Goal: Information Seeking & Learning: Learn about a topic

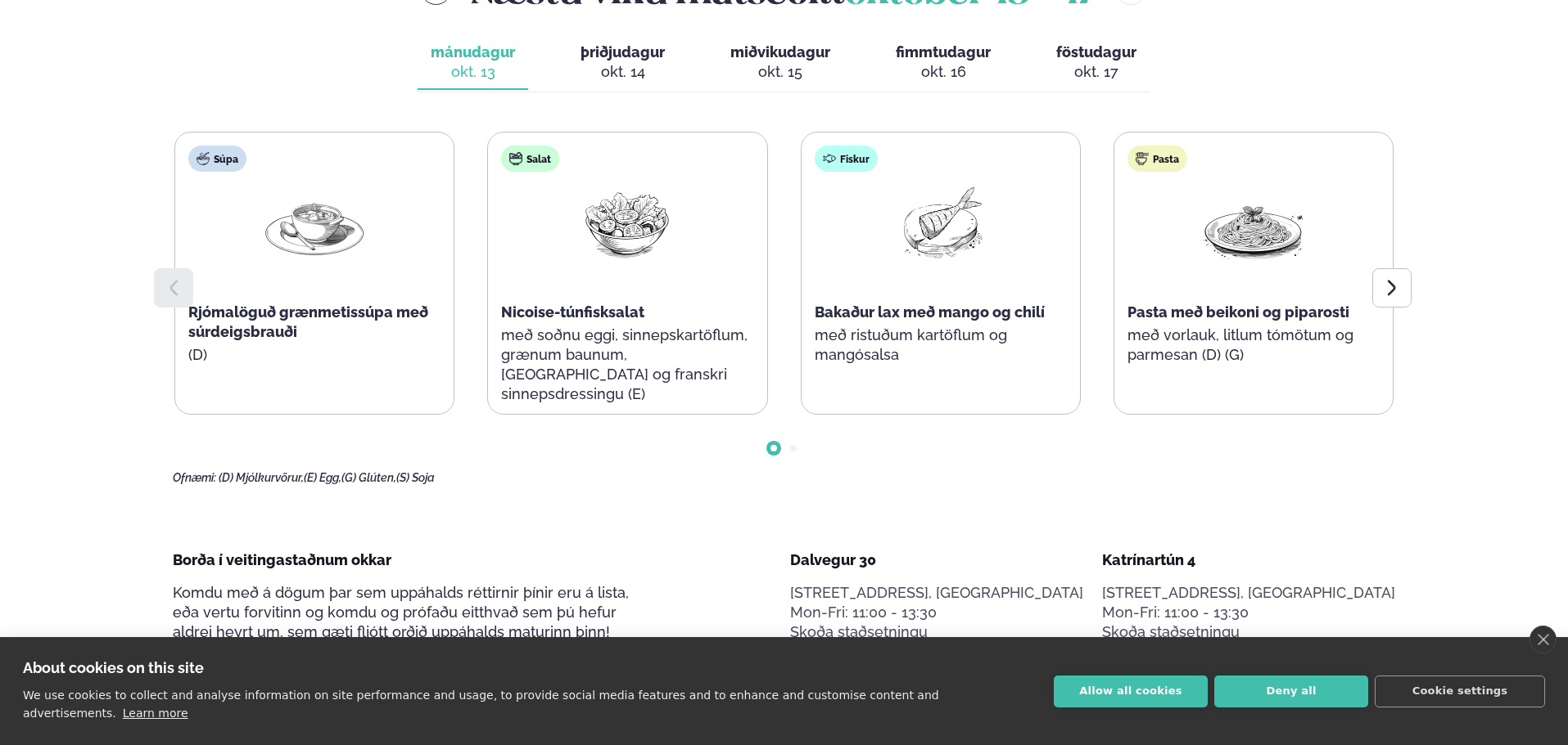
scroll to position [606, 0]
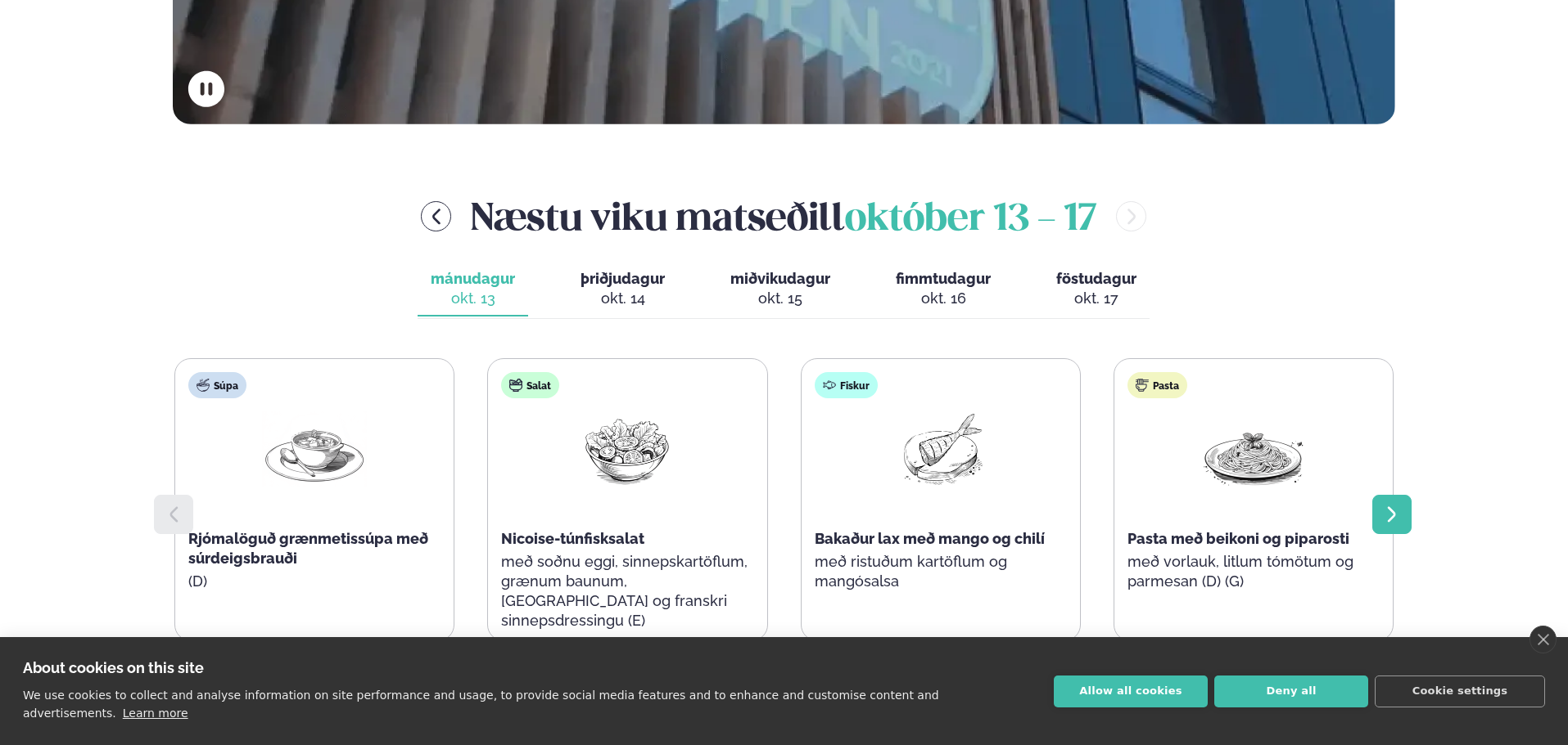
click at [1397, 504] on icon at bounding box center [1391, 514] width 20 height 20
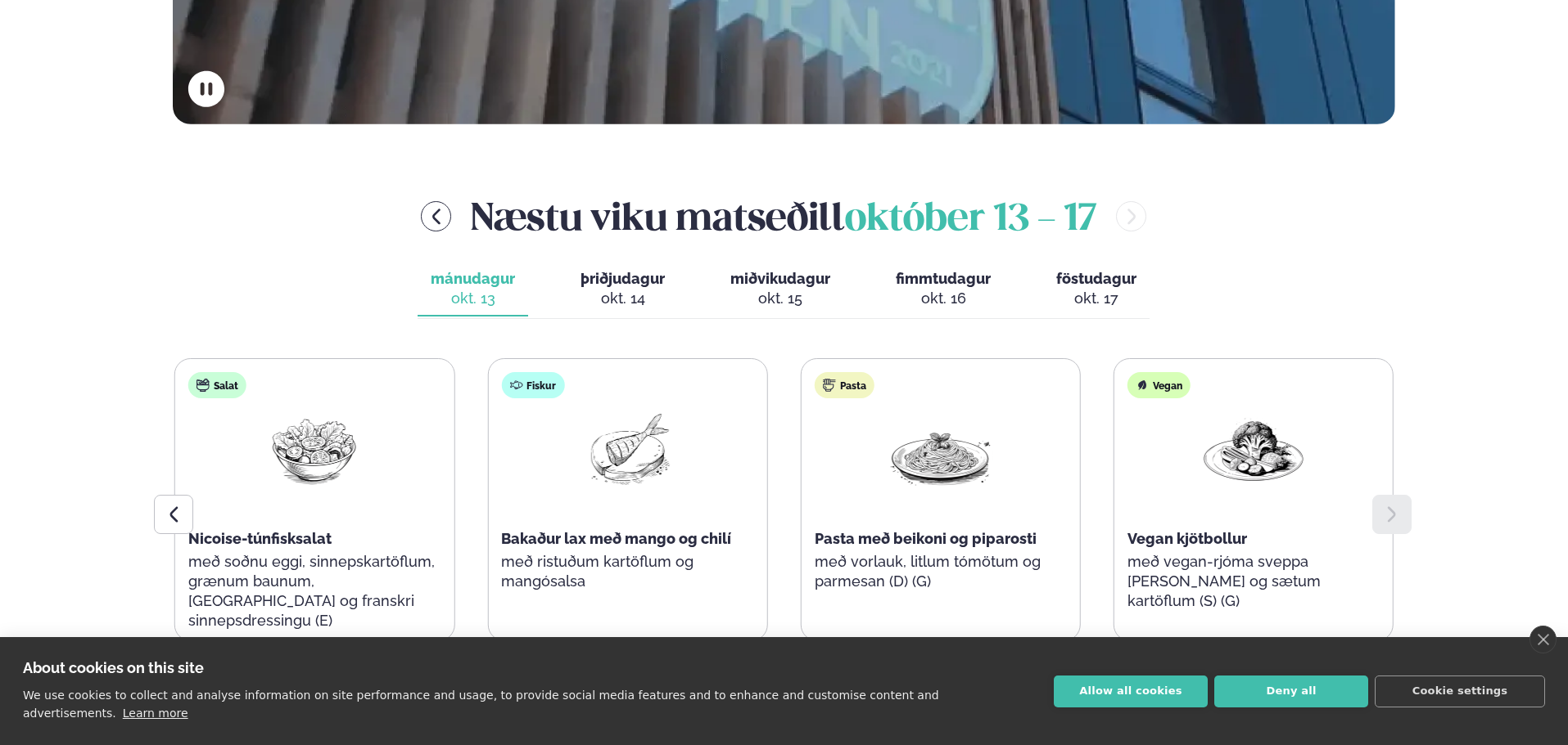
click at [600, 278] on span "þriðjudagur" at bounding box center [623, 278] width 85 height 17
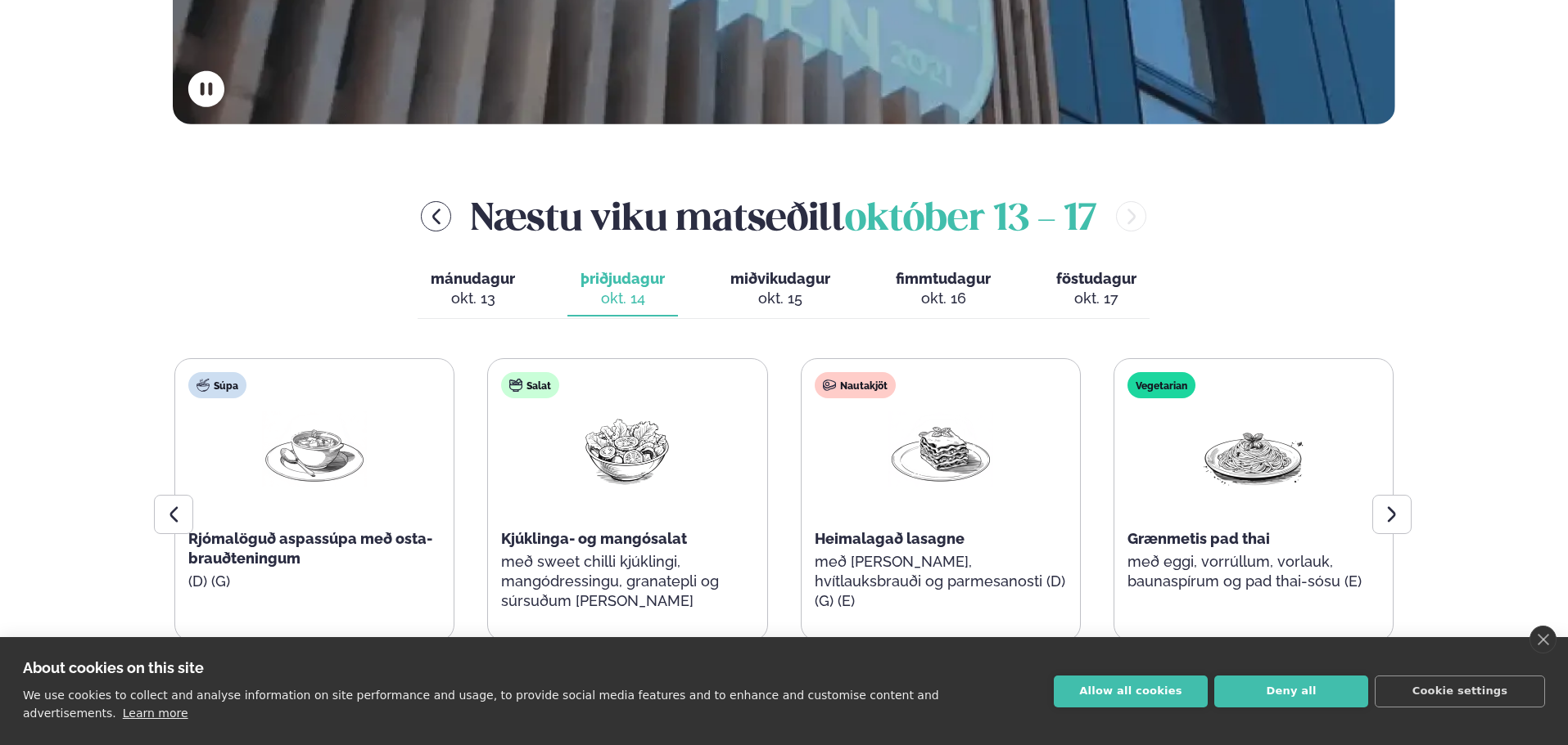
click at [465, 301] on div "okt. 13" at bounding box center [473, 298] width 85 height 20
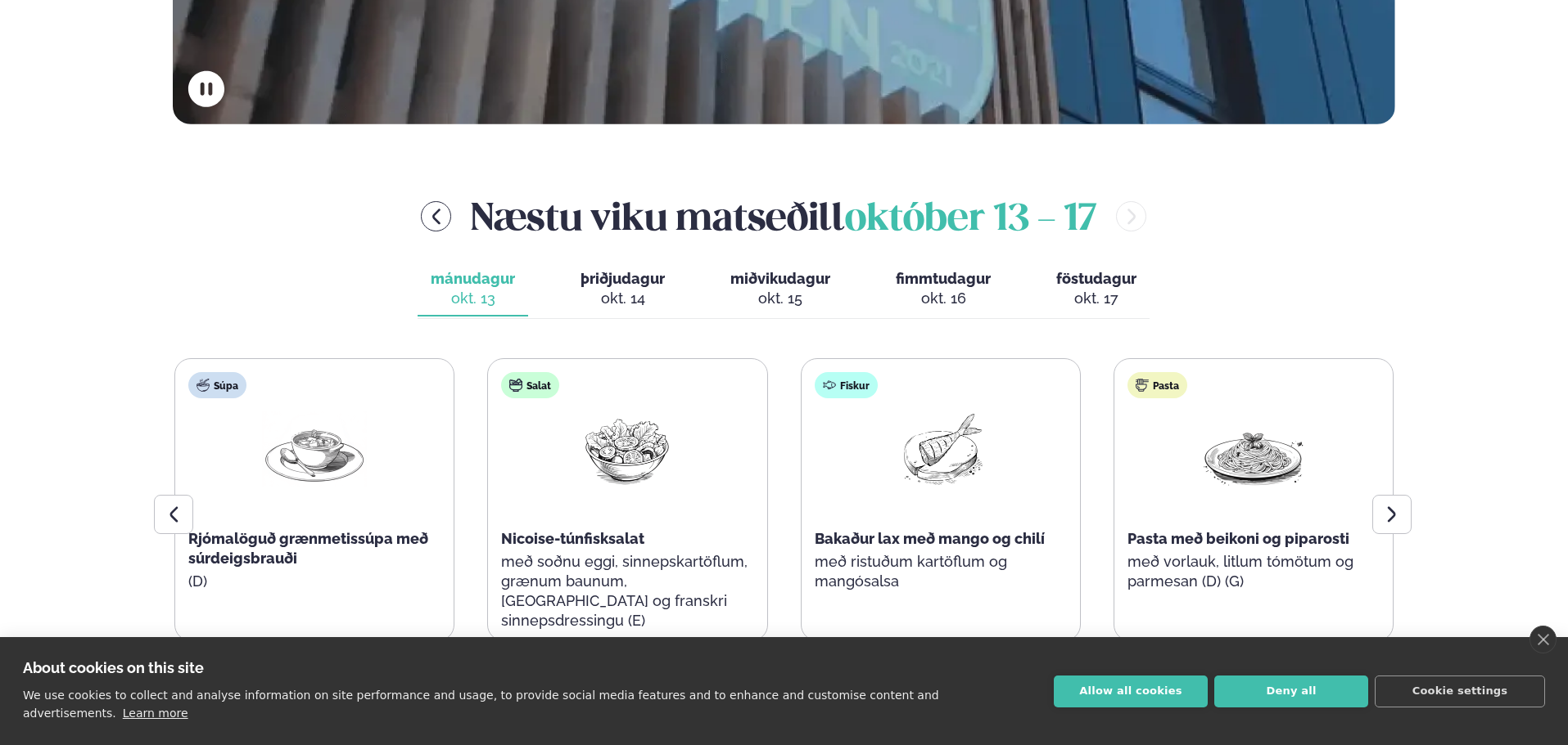
click at [600, 287] on span "þriðjudagur" at bounding box center [623, 278] width 85 height 17
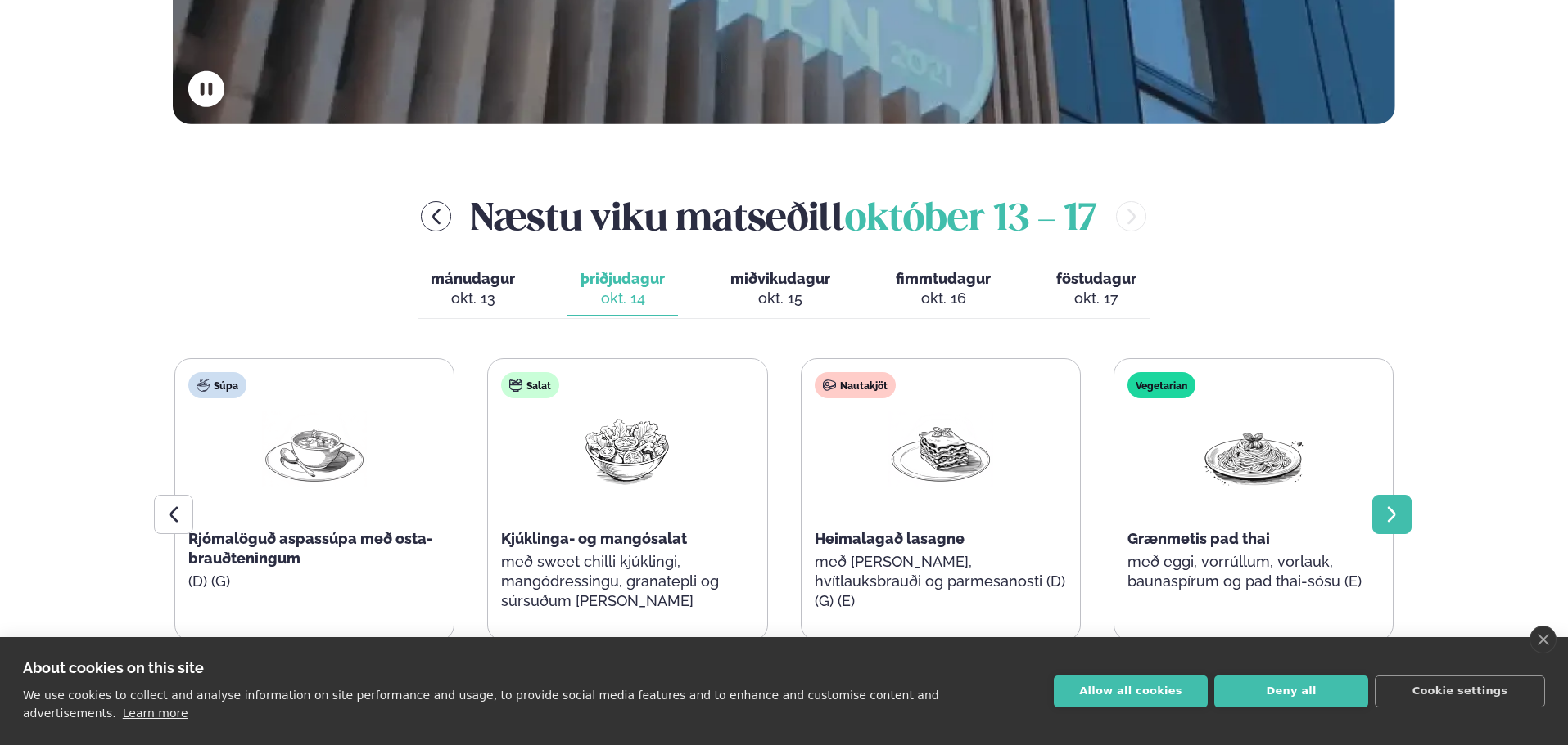
click at [1399, 511] on icon at bounding box center [1391, 514] width 20 height 20
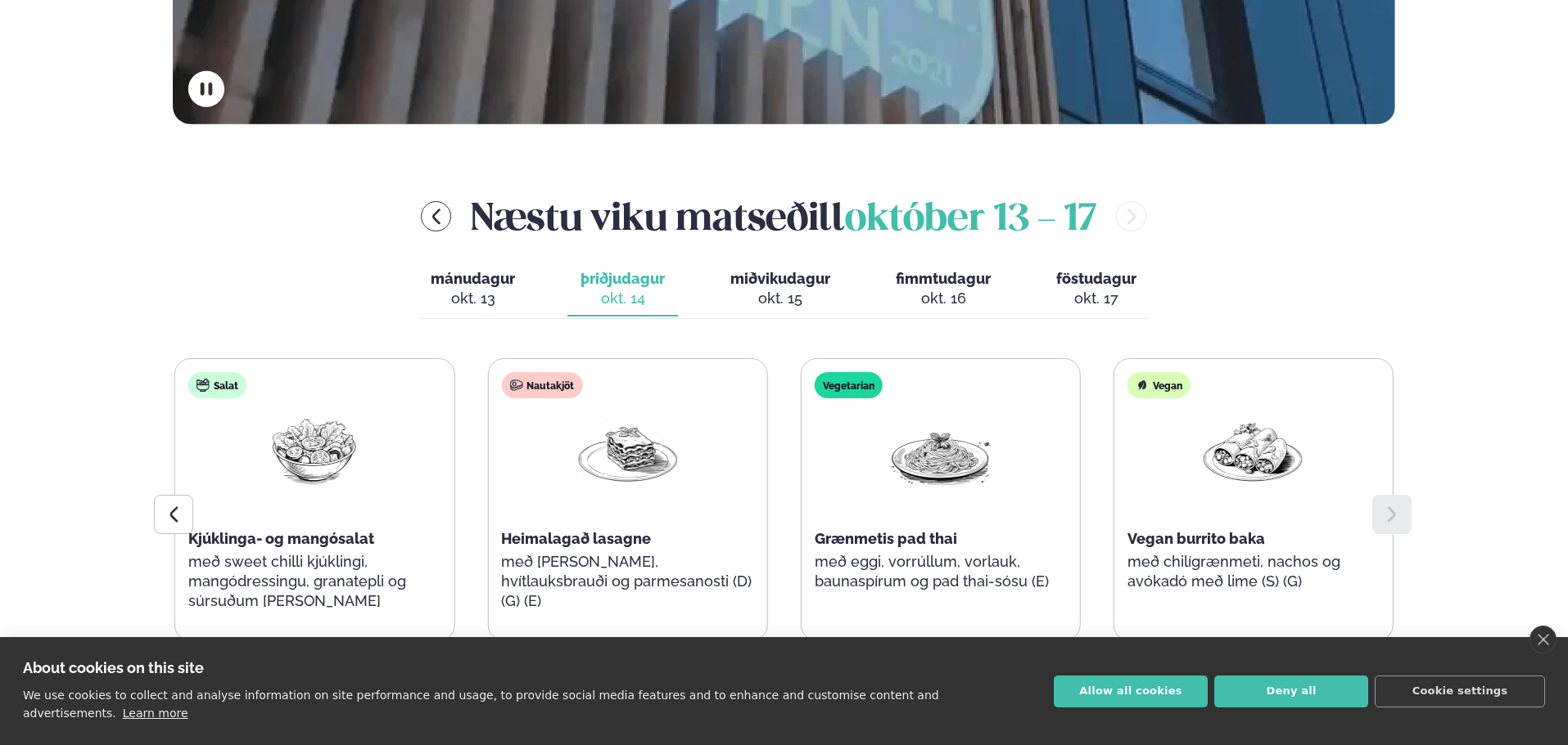
click at [827, 277] on span "miðvikudagur" at bounding box center [780, 278] width 100 height 17
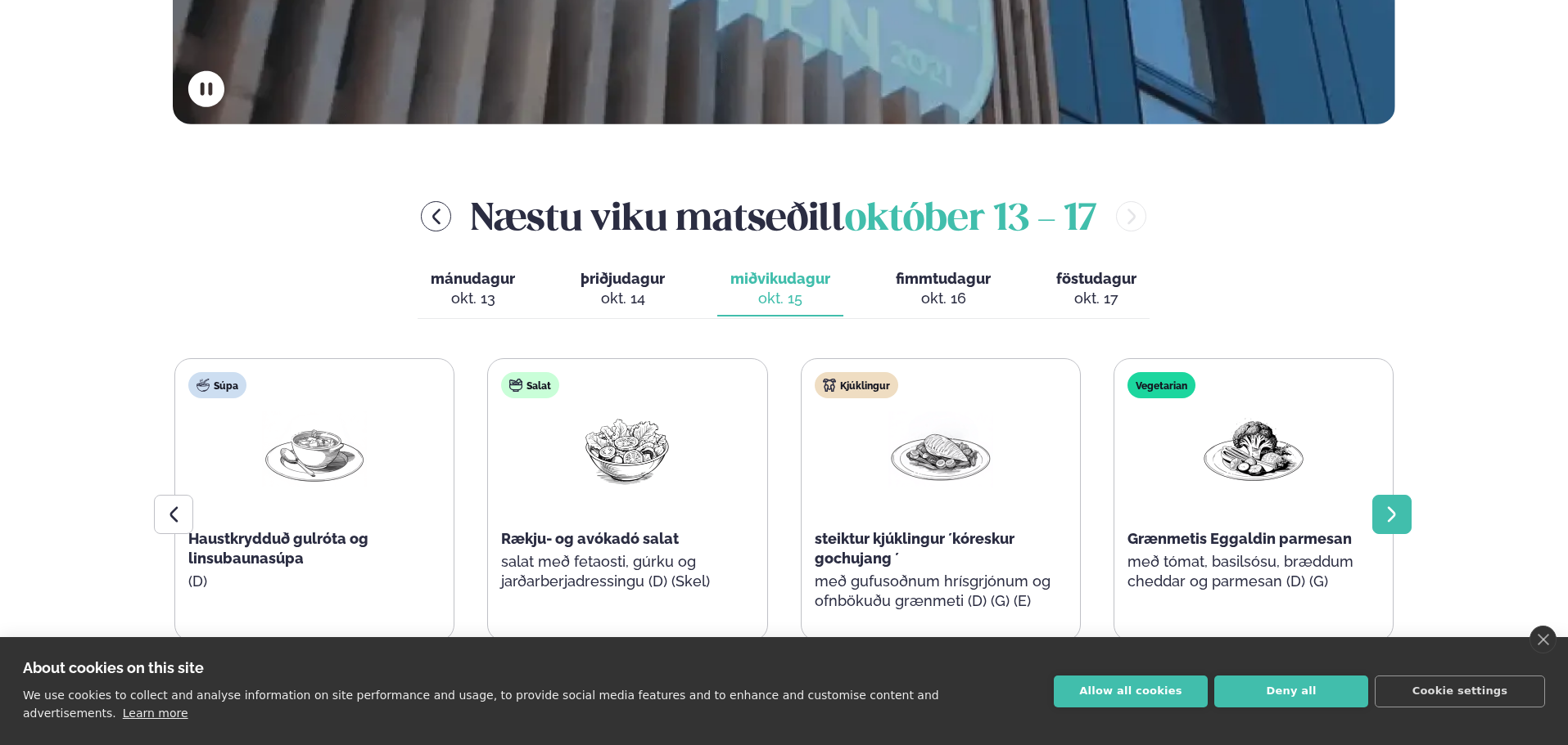
click at [1396, 510] on icon at bounding box center [1391, 514] width 20 height 20
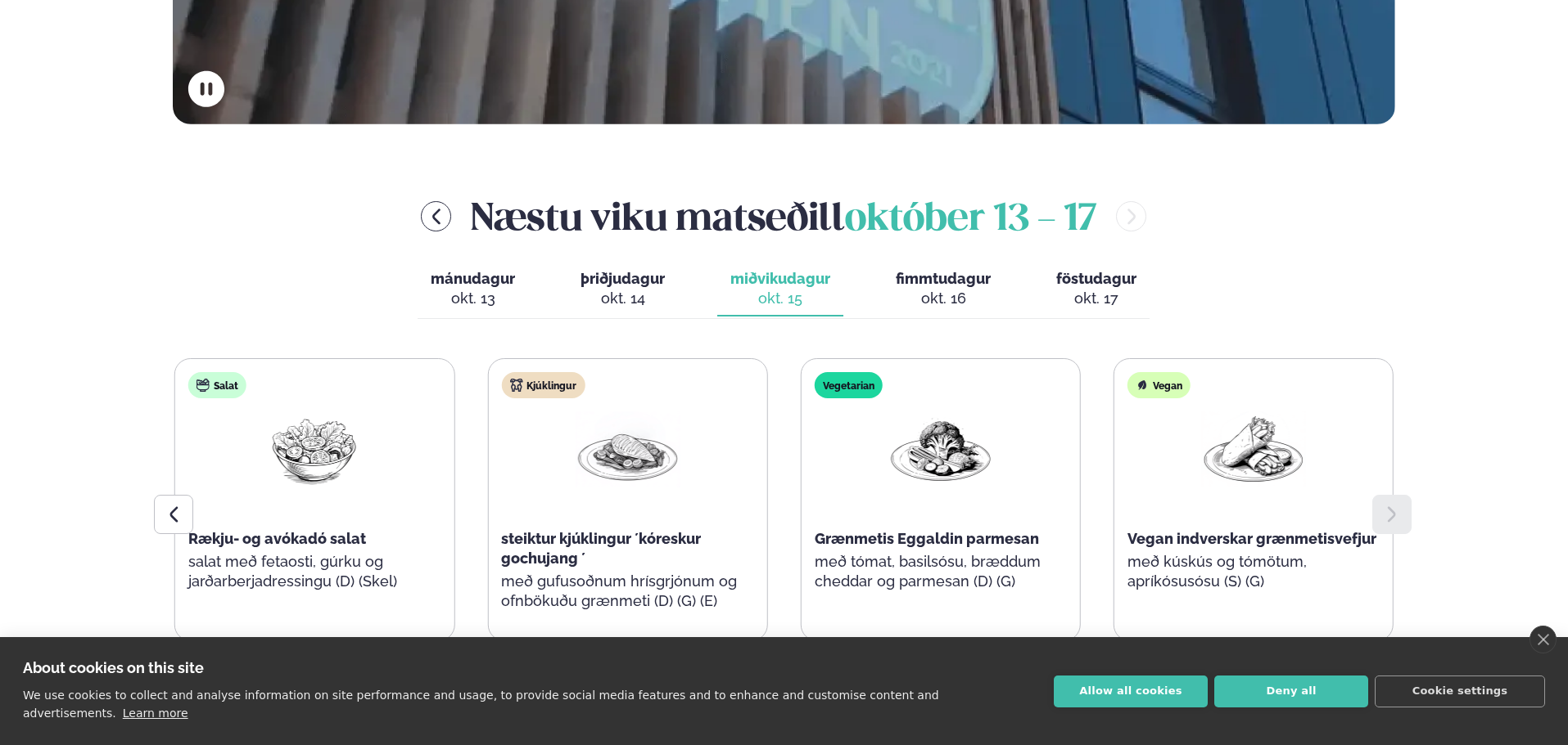
click at [965, 290] on div "okt. 16" at bounding box center [943, 298] width 95 height 20
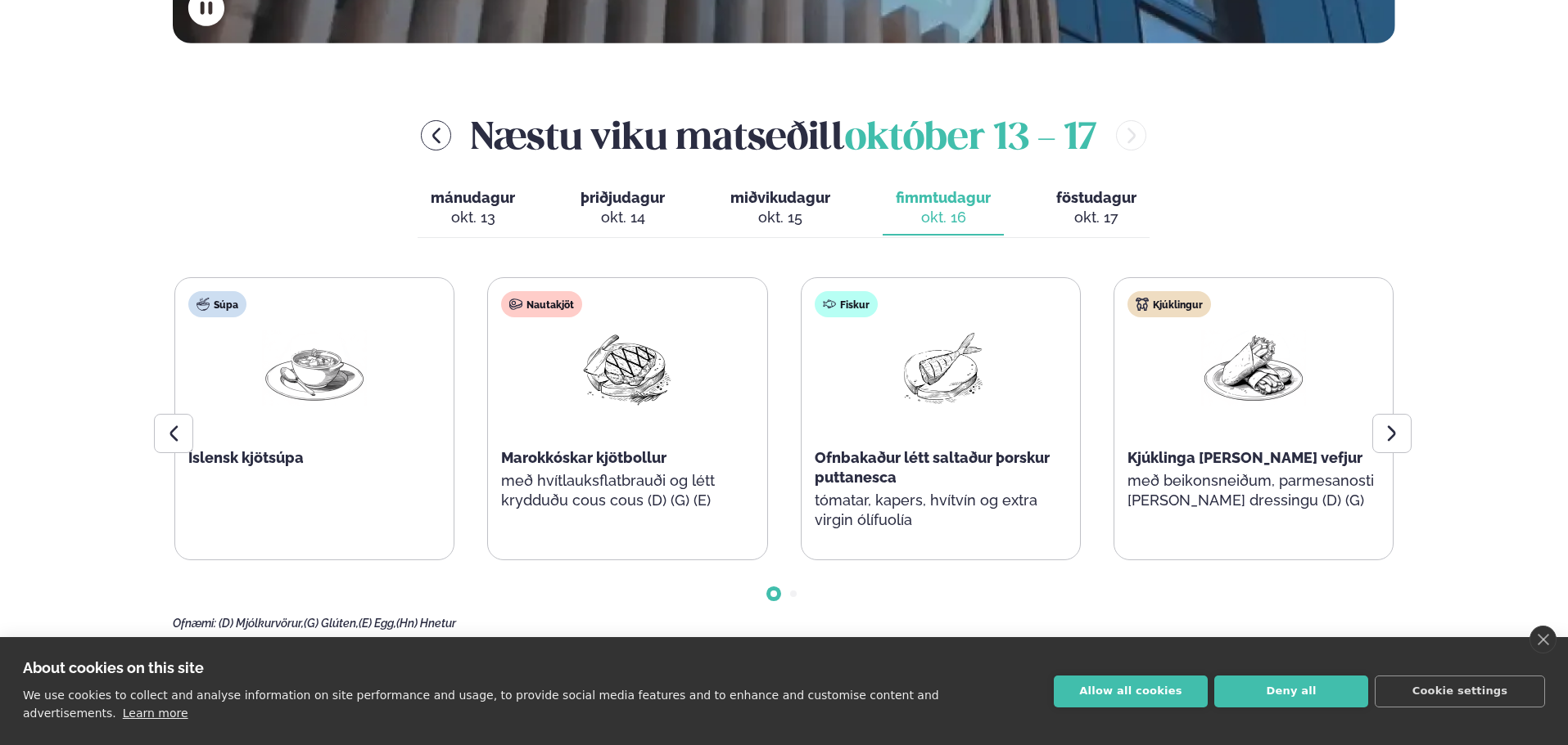
scroll to position [689, 0]
click at [1399, 436] on icon at bounding box center [1391, 432] width 20 height 20
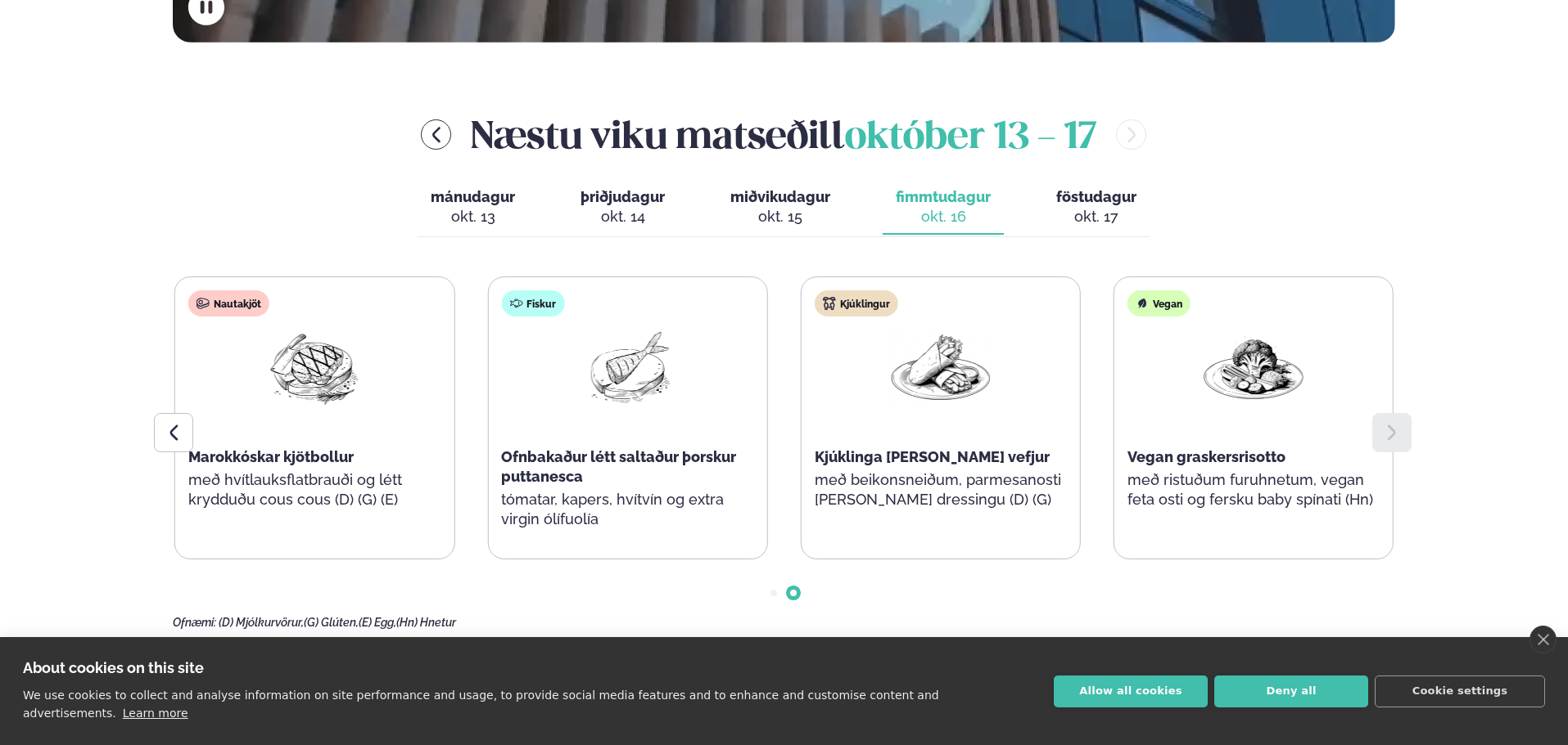
click at [1114, 210] on div "okt. 17" at bounding box center [1096, 216] width 80 height 20
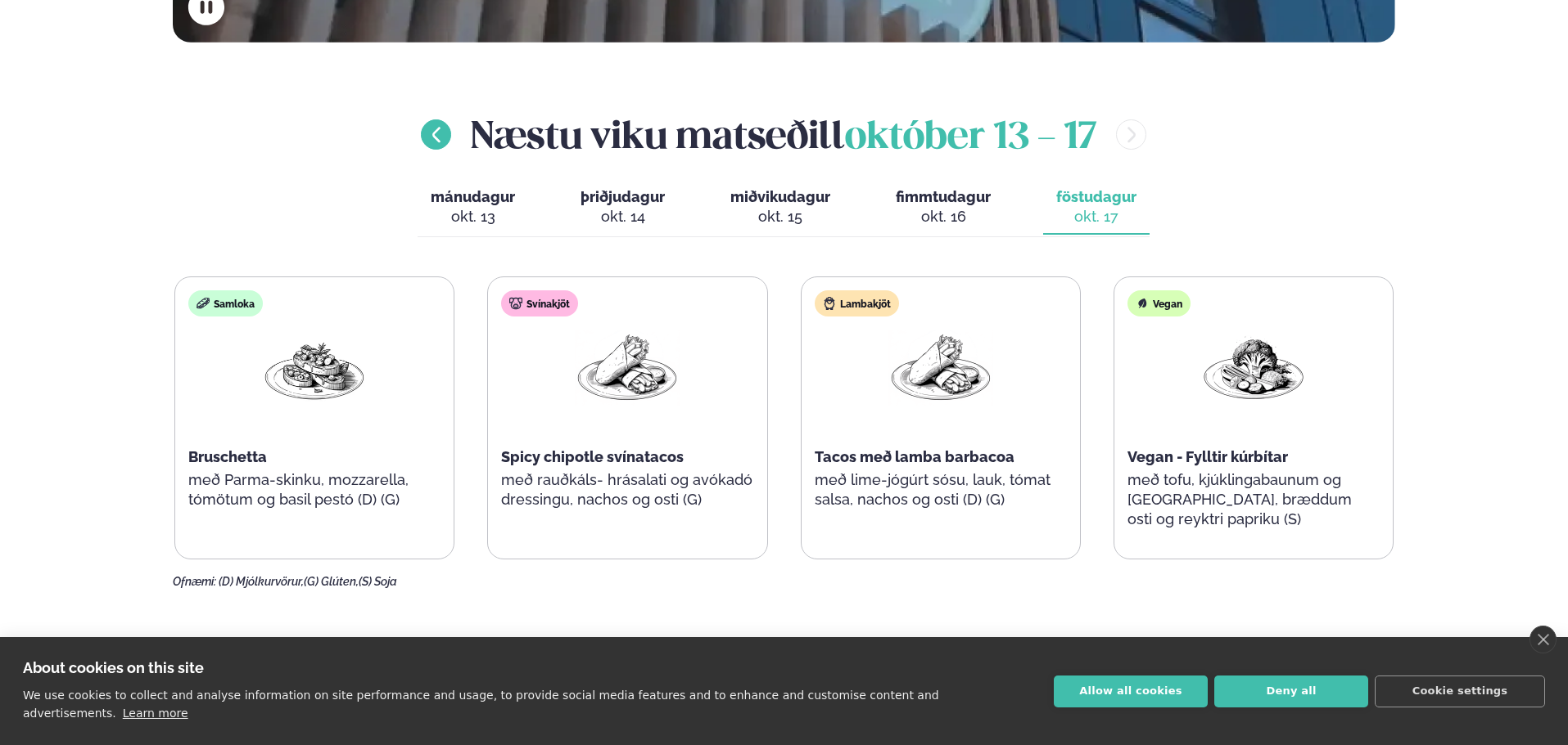
click at [442, 140] on button "menu-btn-left" at bounding box center [436, 134] width 30 height 30
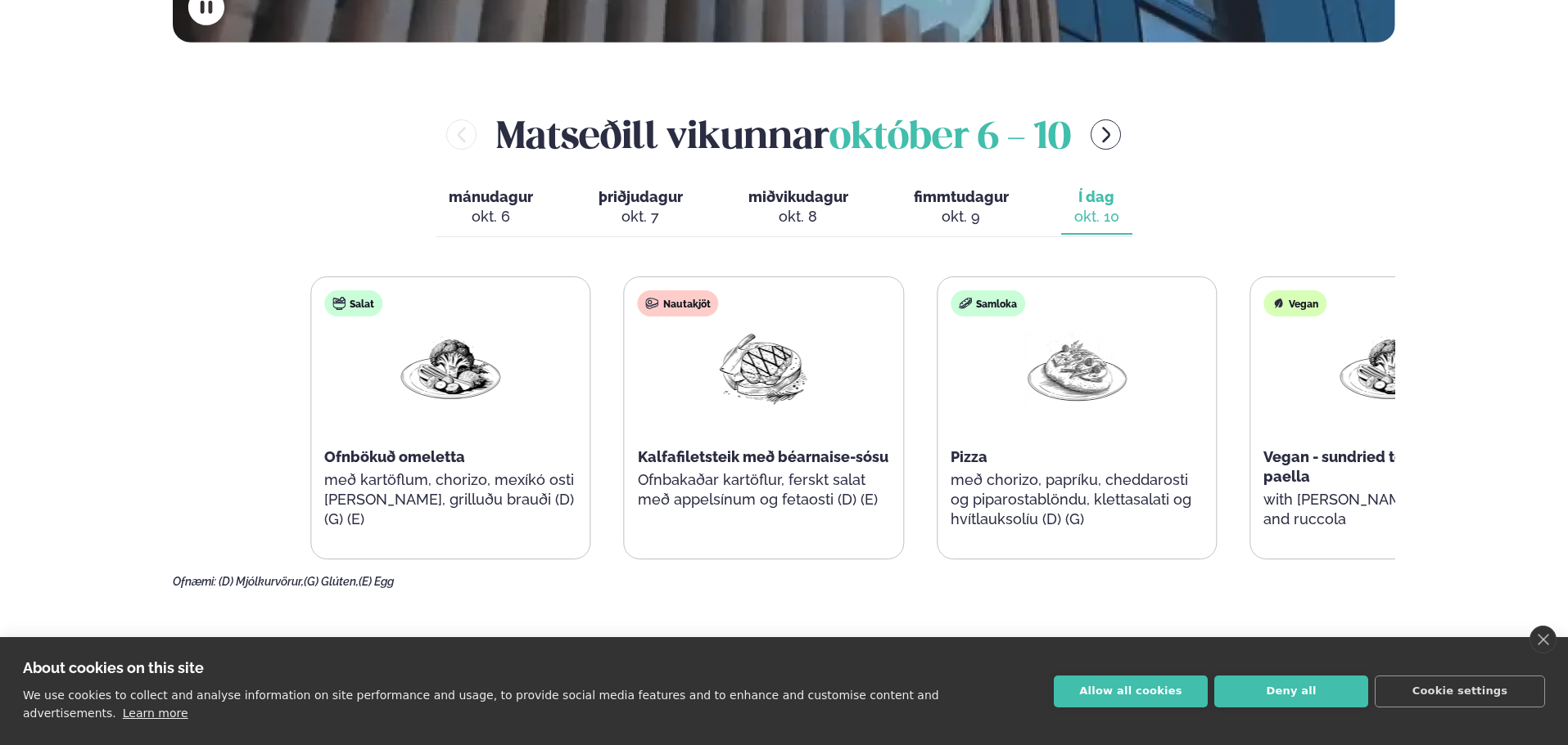
click at [1368, 370] on div "Salat Ofnbökuð omeletta með kartöflum, chorizo, mexíkó osti [PERSON_NAME], gril…" at bounding box center [919, 417] width 1219 height 283
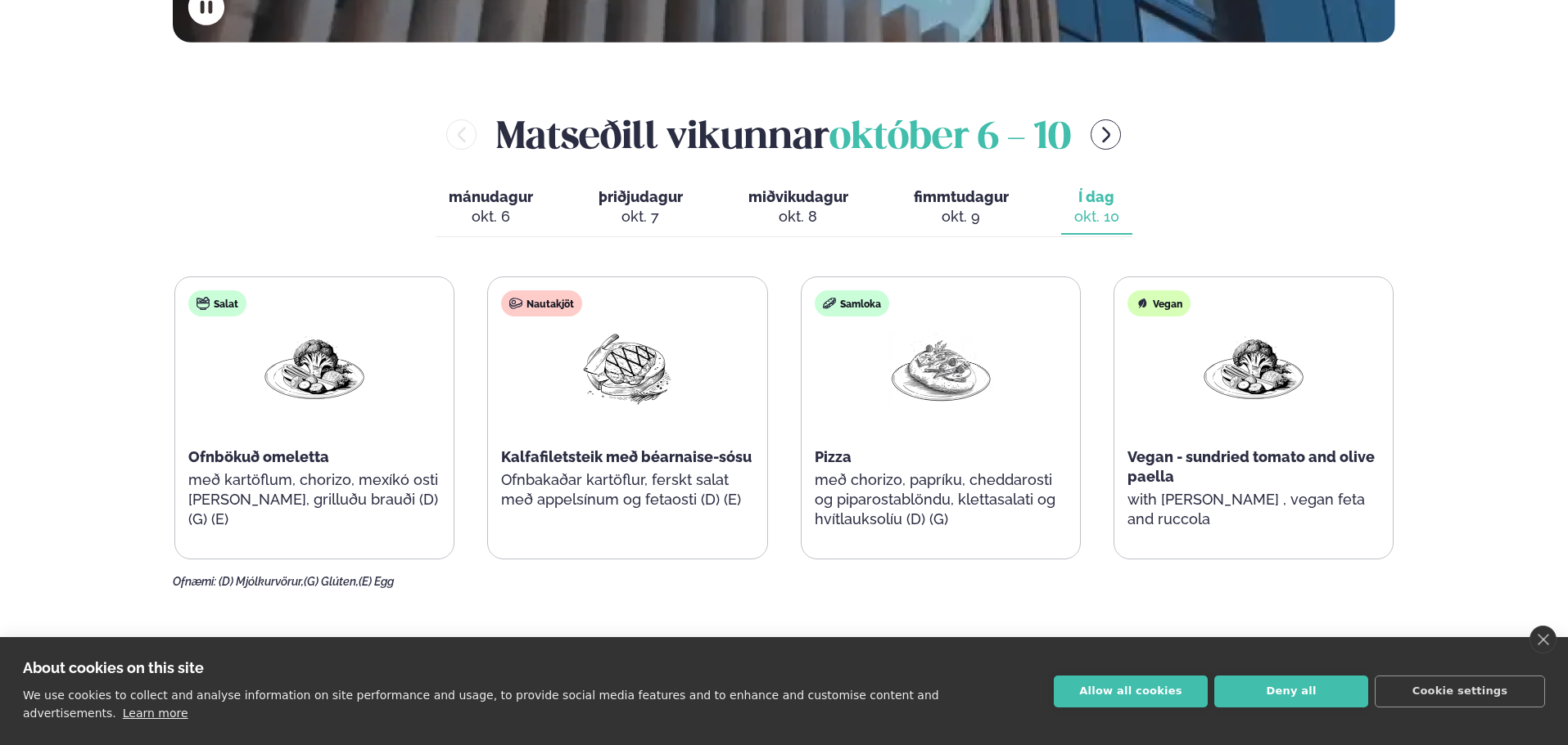
click at [945, 199] on span "fimmtudagur" at bounding box center [961, 196] width 95 height 17
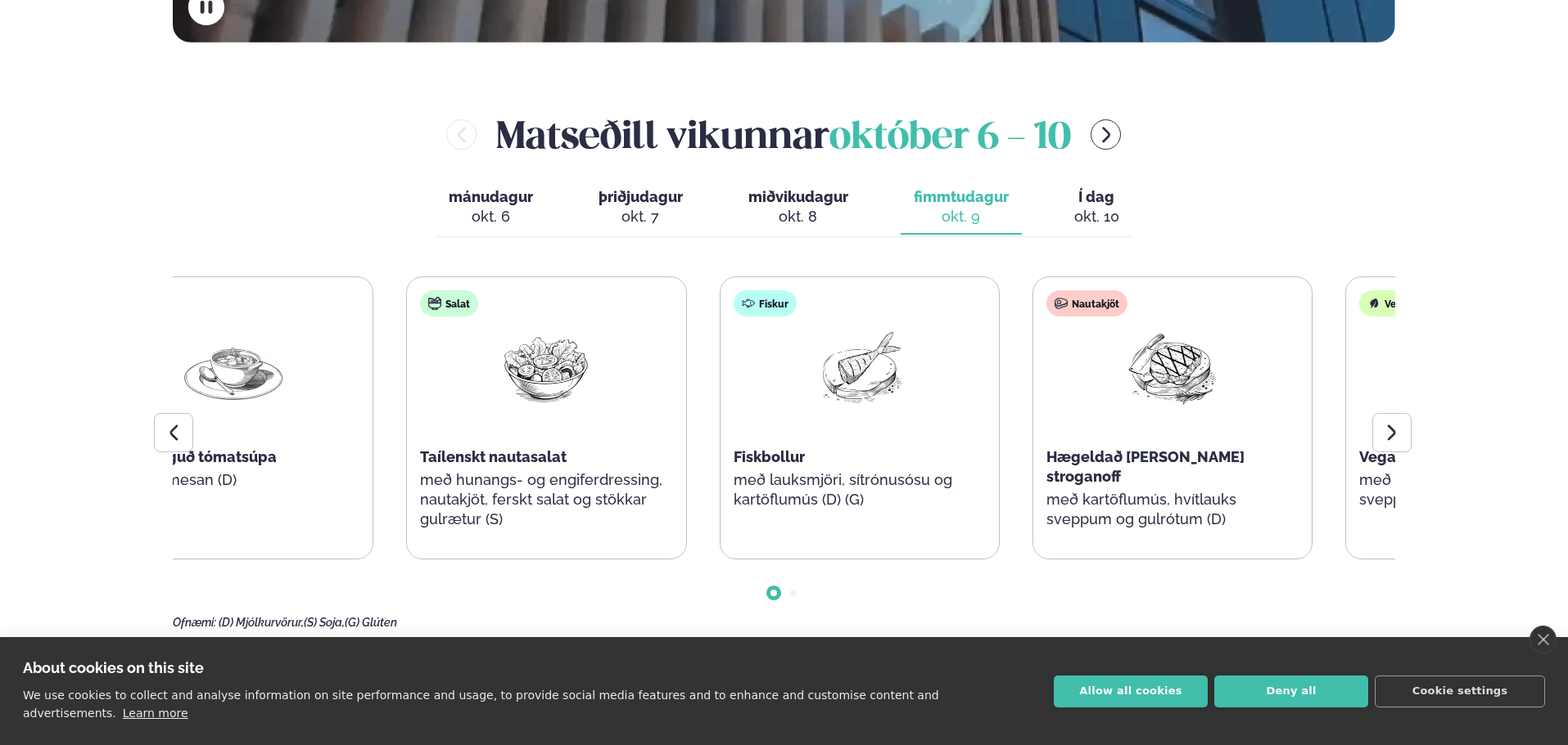
click at [1079, 378] on div "Nautakjöt Hægeldað [PERSON_NAME] stroganoff með kartöflumús, hvítlauks sveppum …" at bounding box center [1172, 418] width 278 height 282
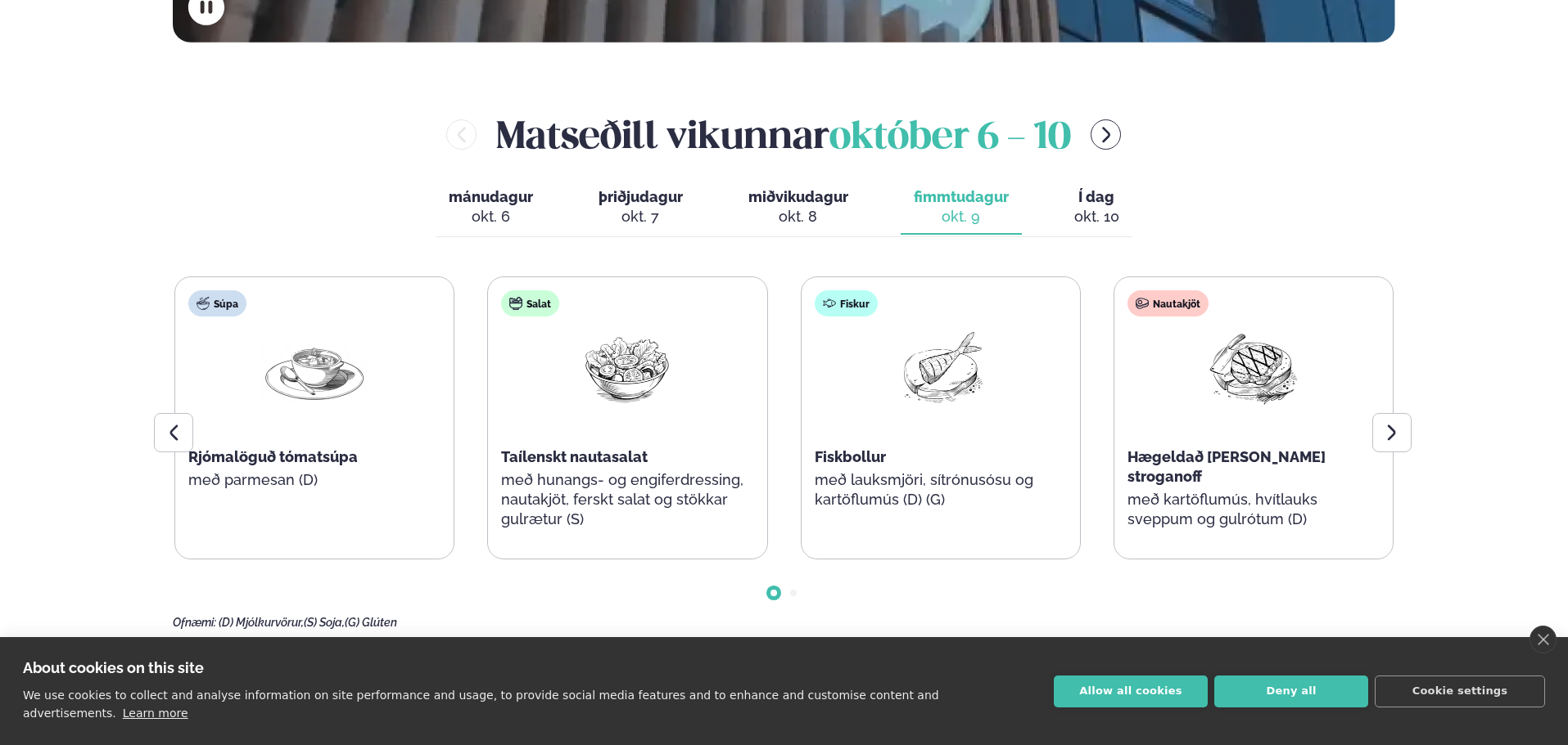
click at [776, 203] on span "miðvikudagur" at bounding box center [798, 196] width 100 height 17
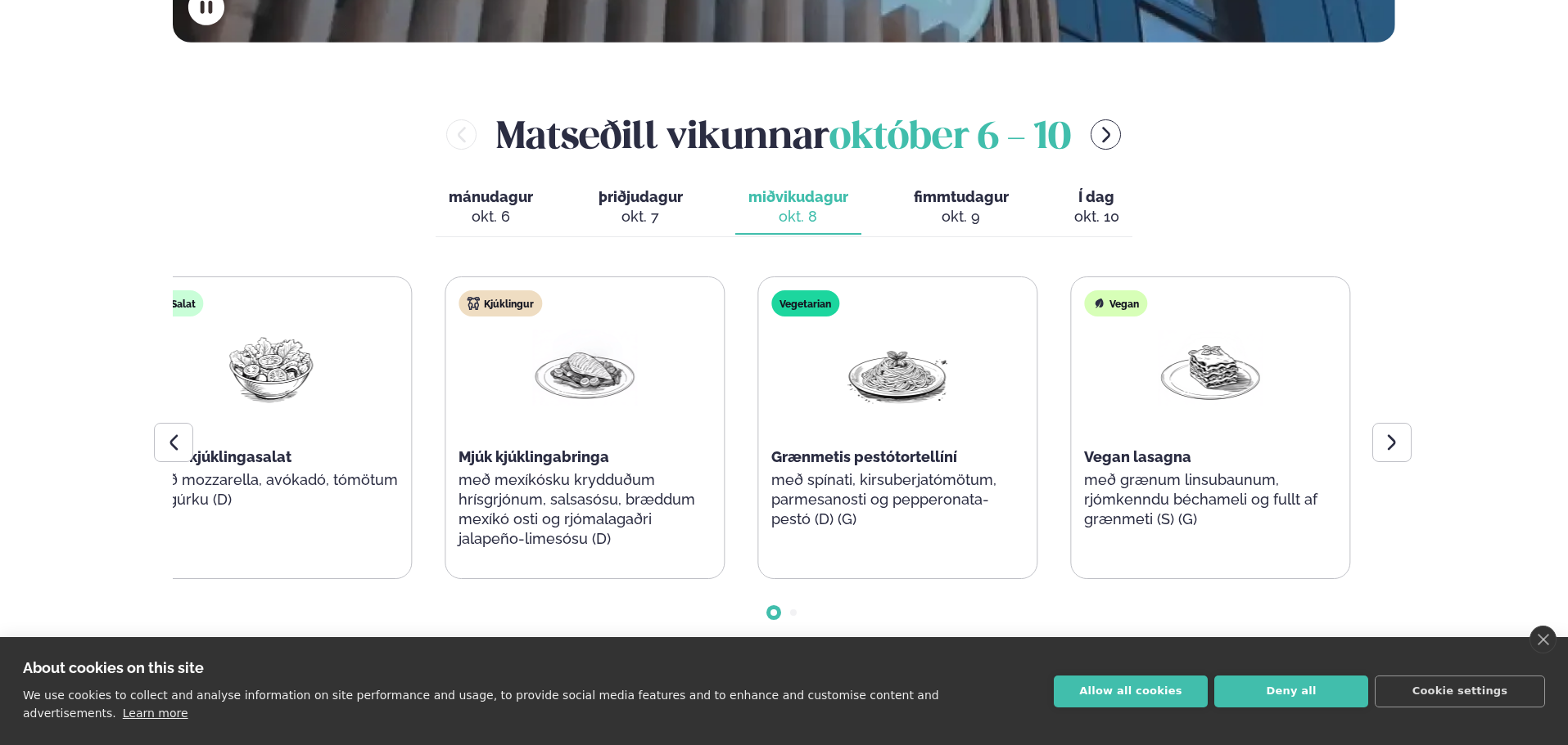
click at [637, 342] on img at bounding box center [584, 367] width 104 height 76
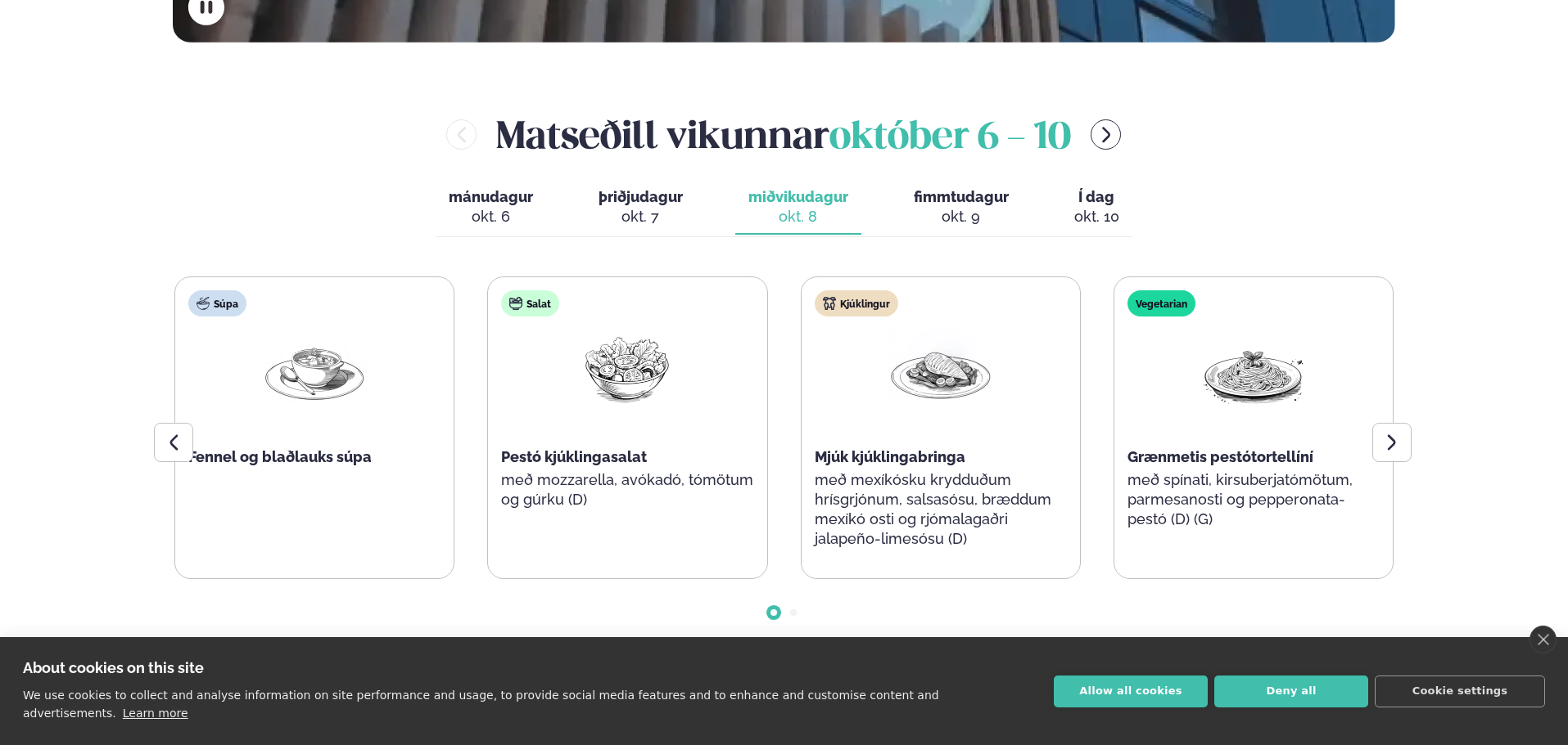
click at [639, 207] on div "okt. 7" at bounding box center [641, 216] width 85 height 20
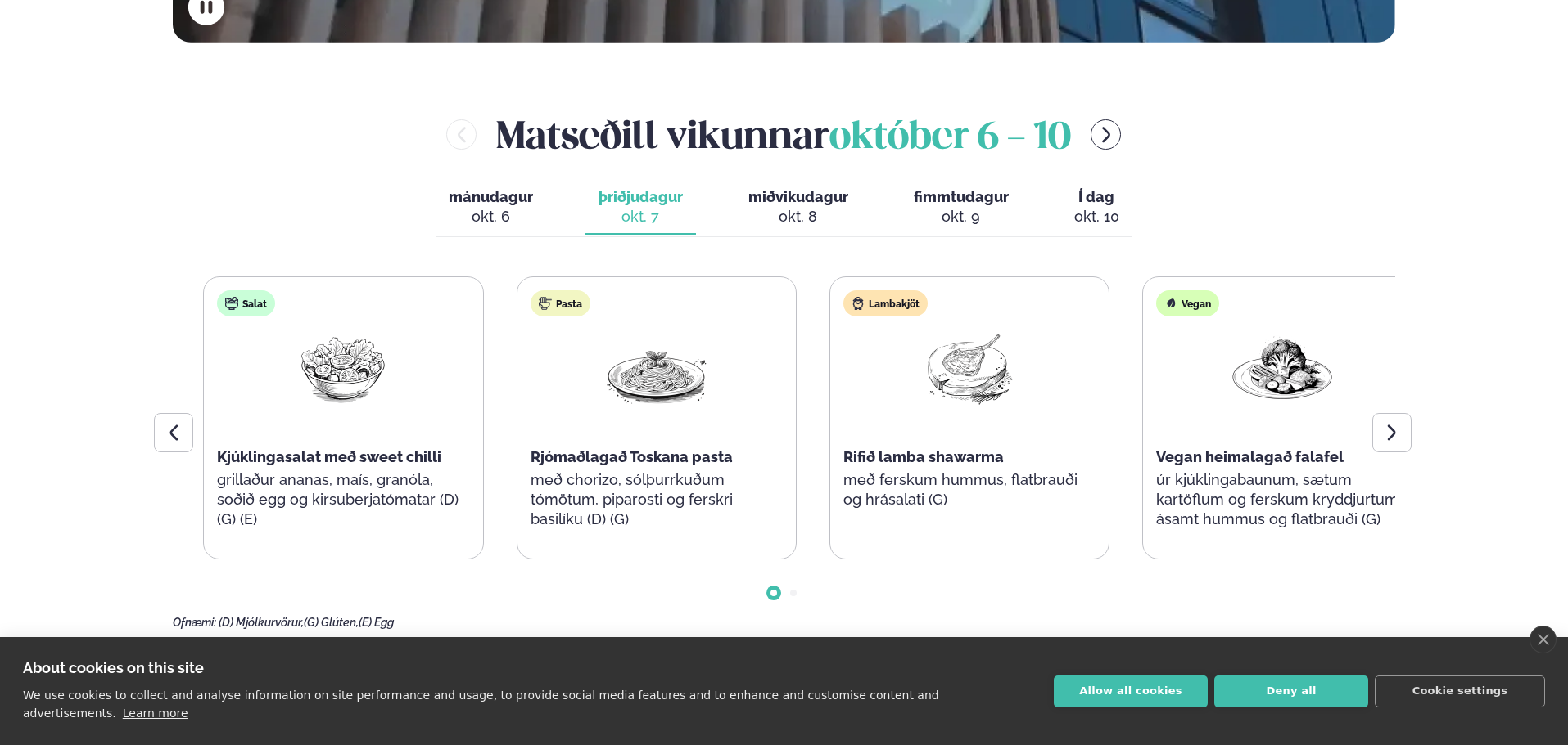
click at [1109, 404] on div "Súpa Blómkáls og trufflusúpa (D) Salat Kjúklingasalat með sweet chilli grillaðu…" at bounding box center [499, 417] width 1219 height 283
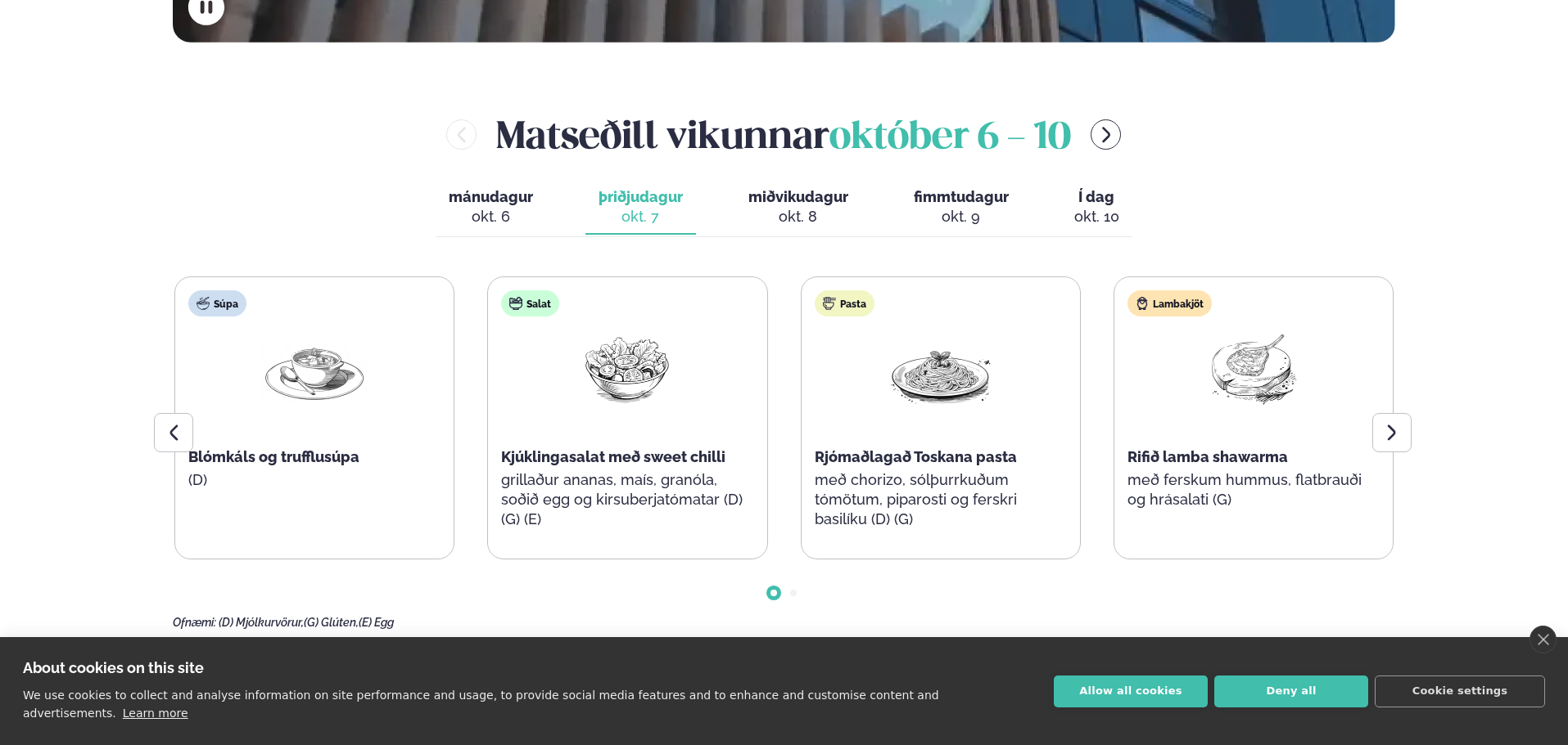
click at [479, 197] on span "mánudagur" at bounding box center [491, 196] width 85 height 17
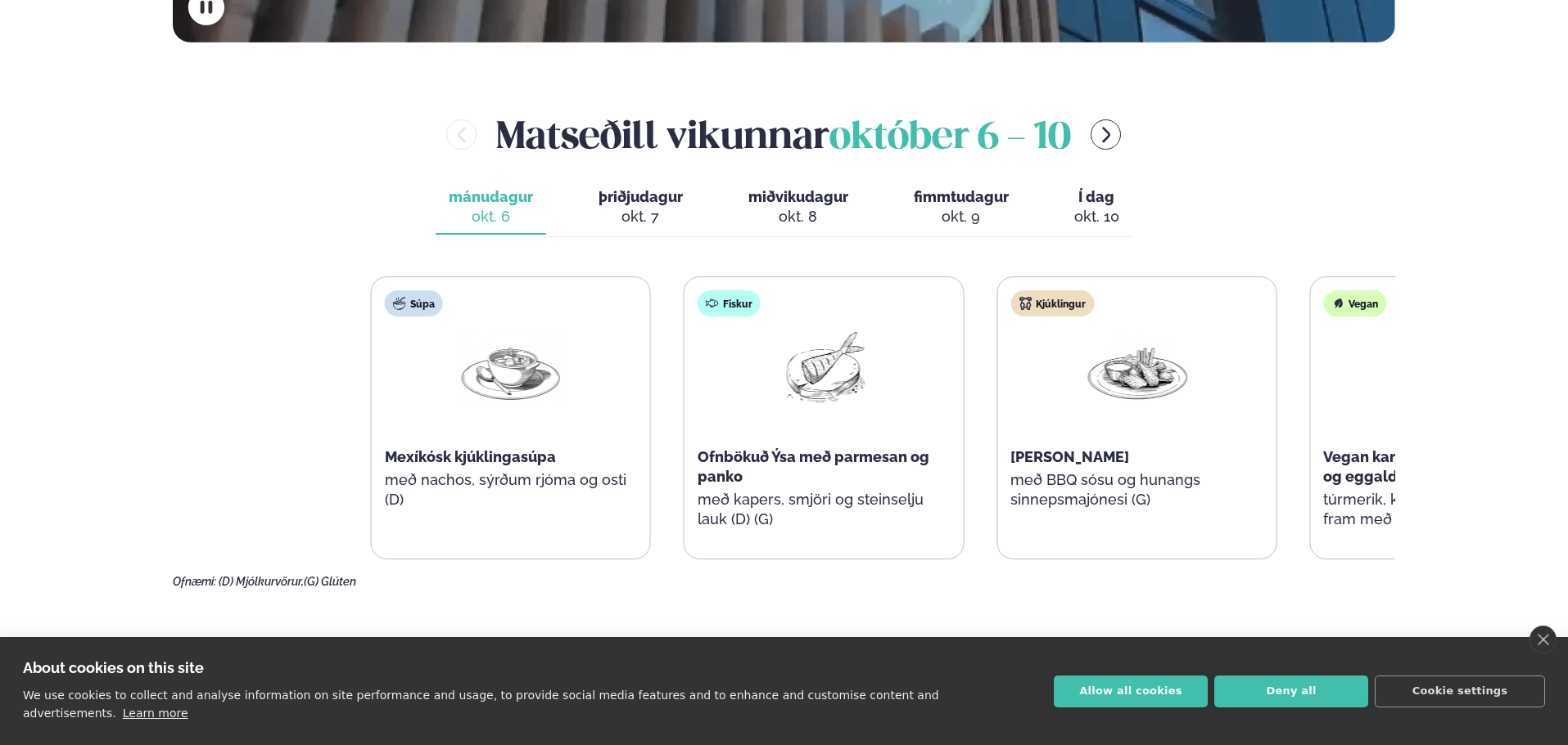
click at [997, 330] on div "Kjúklingur [PERSON_NAME] með BBQ sósu og hunangs sinnepsmajónesi (G)" at bounding box center [1137, 408] width 278 height 262
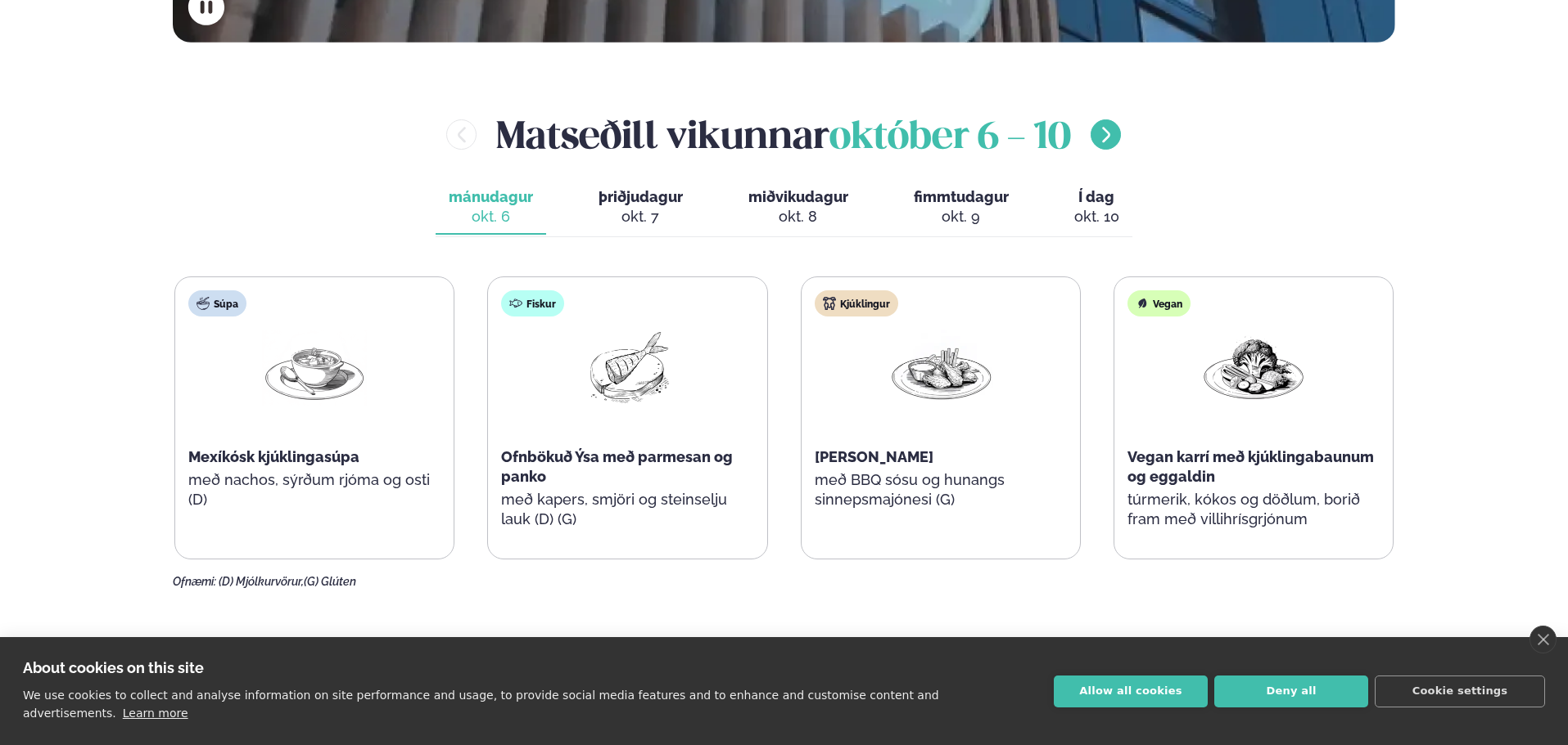
click at [1107, 143] on icon "menu-btn-right" at bounding box center [1105, 134] width 20 height 20
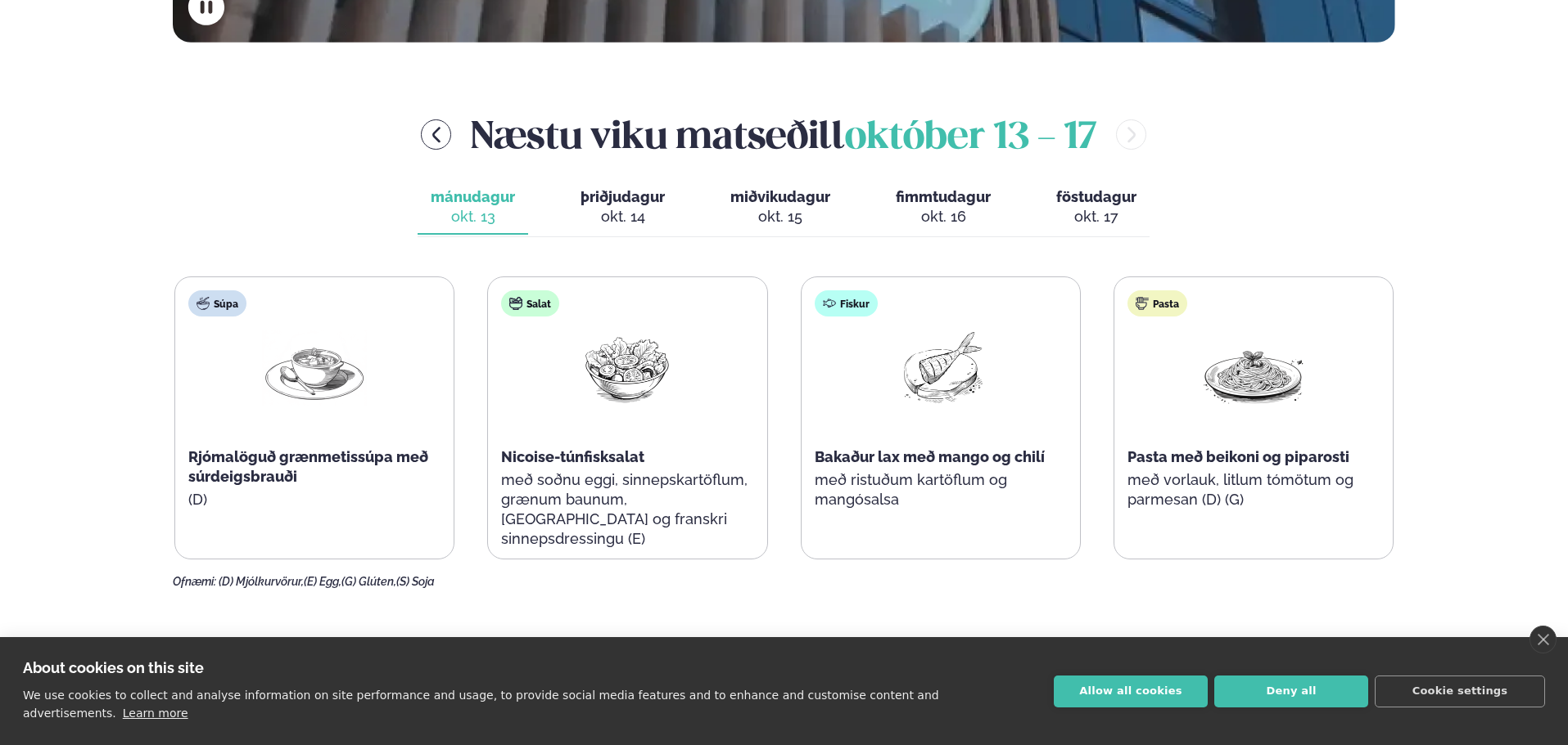
click at [1107, 143] on div "Næstu [PERSON_NAME] matseðill [DATE] - [DATE]" at bounding box center [784, 134] width 1222 height 54
click at [1121, 133] on div "Næstu [PERSON_NAME] matseðill [DATE] - [DATE]" at bounding box center [784, 134] width 1222 height 54
click at [434, 133] on icon "menu-btn-left" at bounding box center [436, 134] width 20 height 20
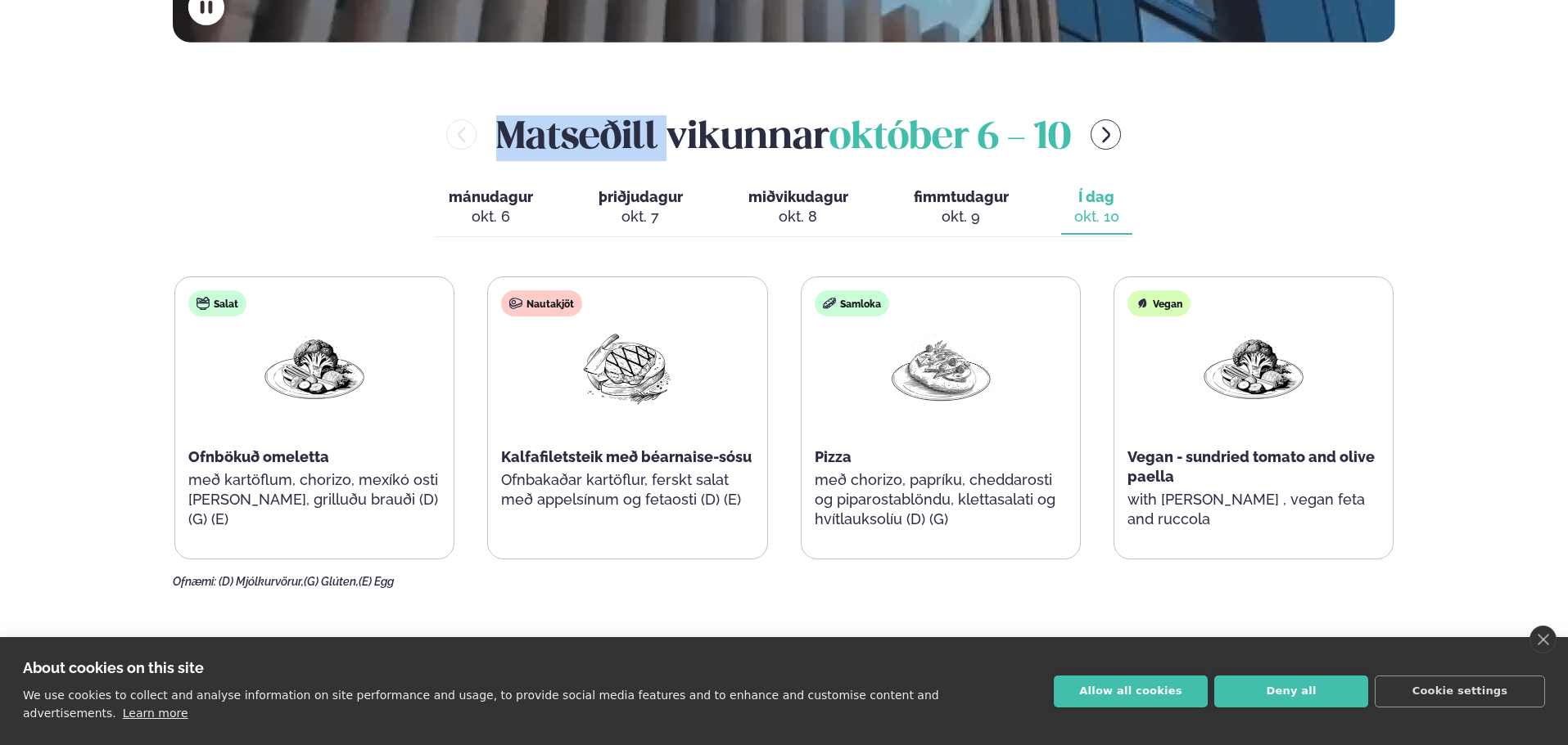
click at [434, 133] on div "[PERSON_NAME] [DATE] - [DATE]" at bounding box center [784, 134] width 1222 height 54
click at [369, 155] on div "[PERSON_NAME] [DATE] - [DATE]" at bounding box center [784, 134] width 1222 height 54
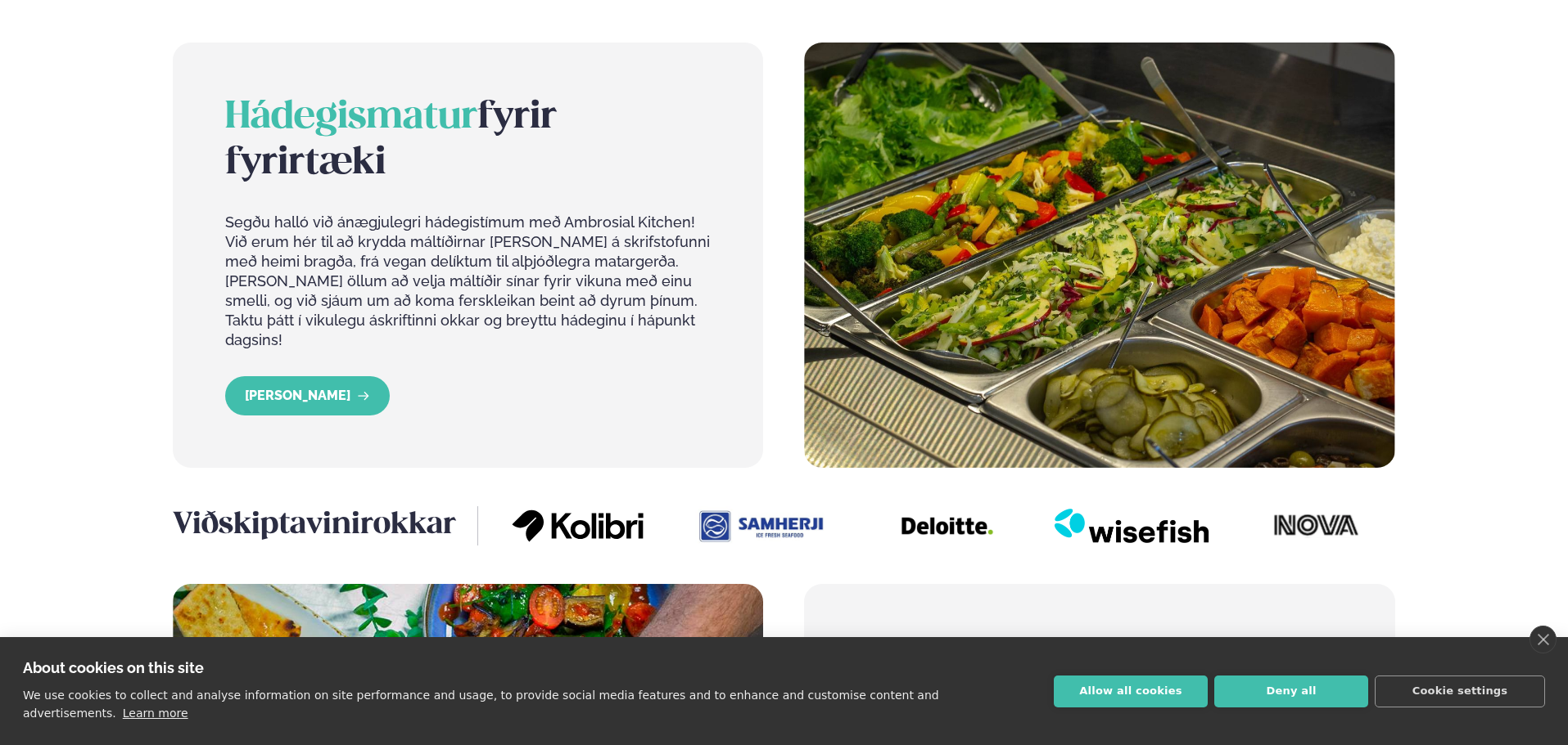
scroll to position [1507, 0]
